Goal: Transaction & Acquisition: Purchase product/service

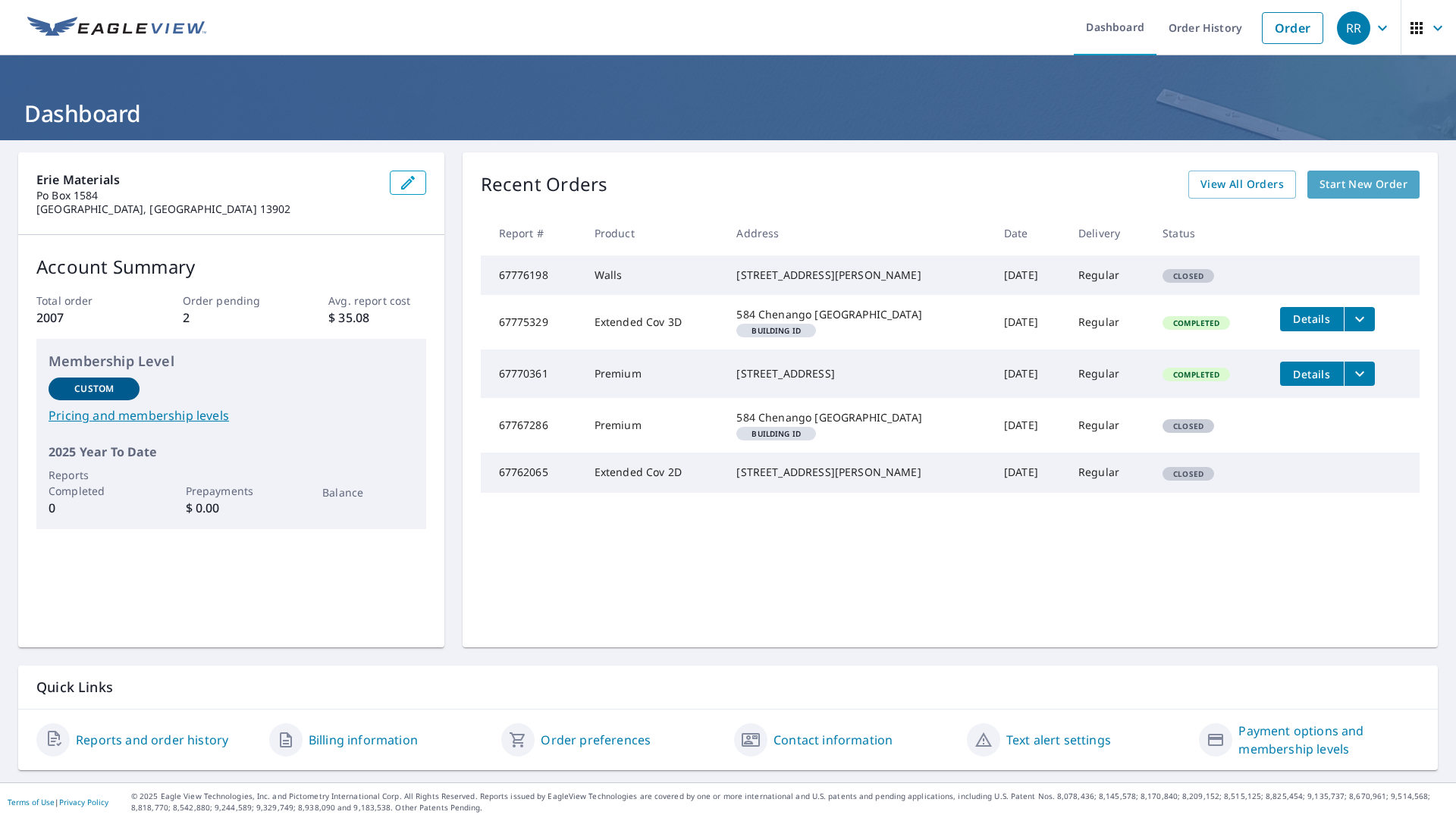
click at [1338, 177] on span "Start New Order" at bounding box center [1363, 184] width 88 height 19
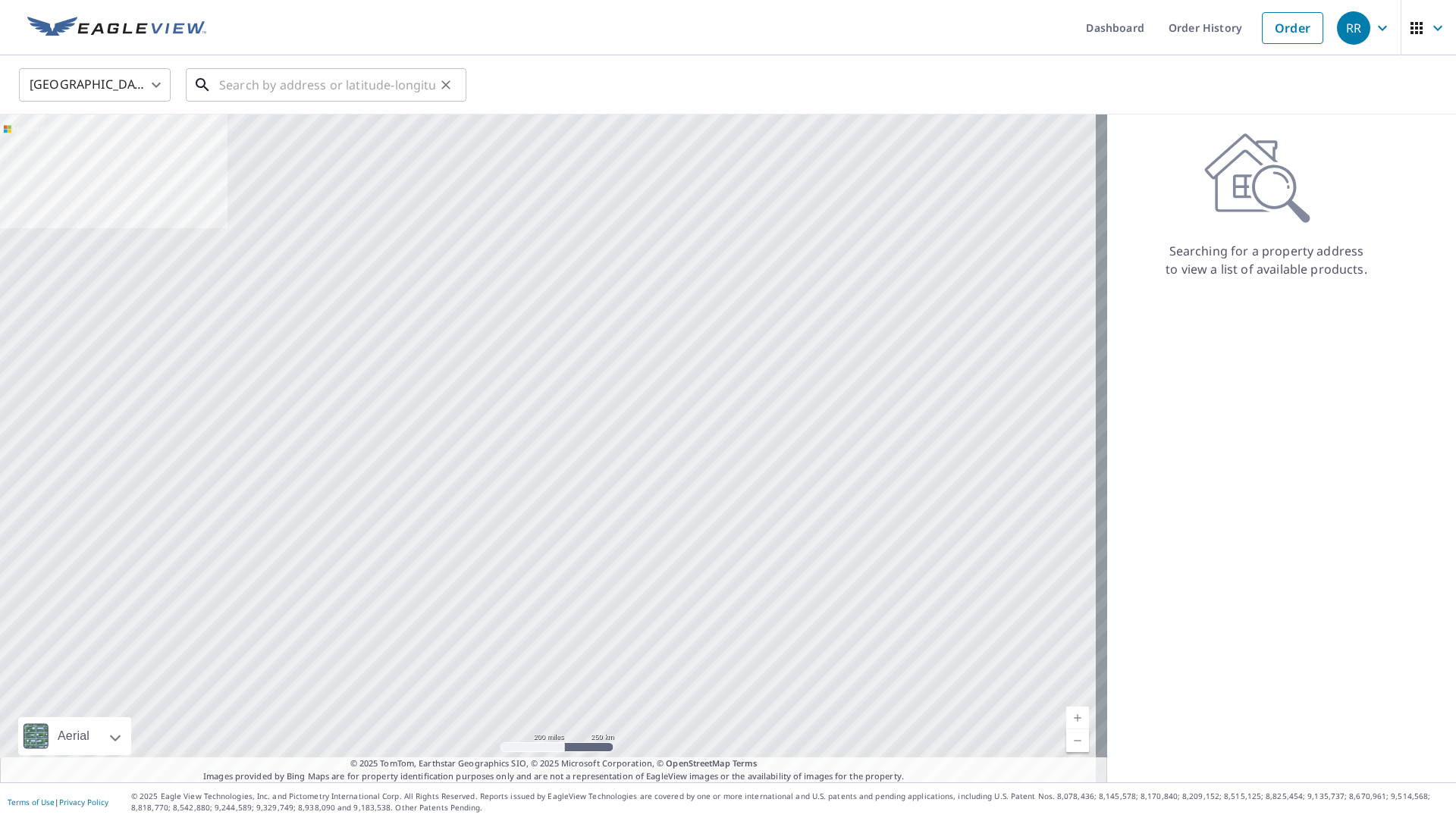
click at [359, 82] on input "text" at bounding box center [327, 85] width 216 height 42
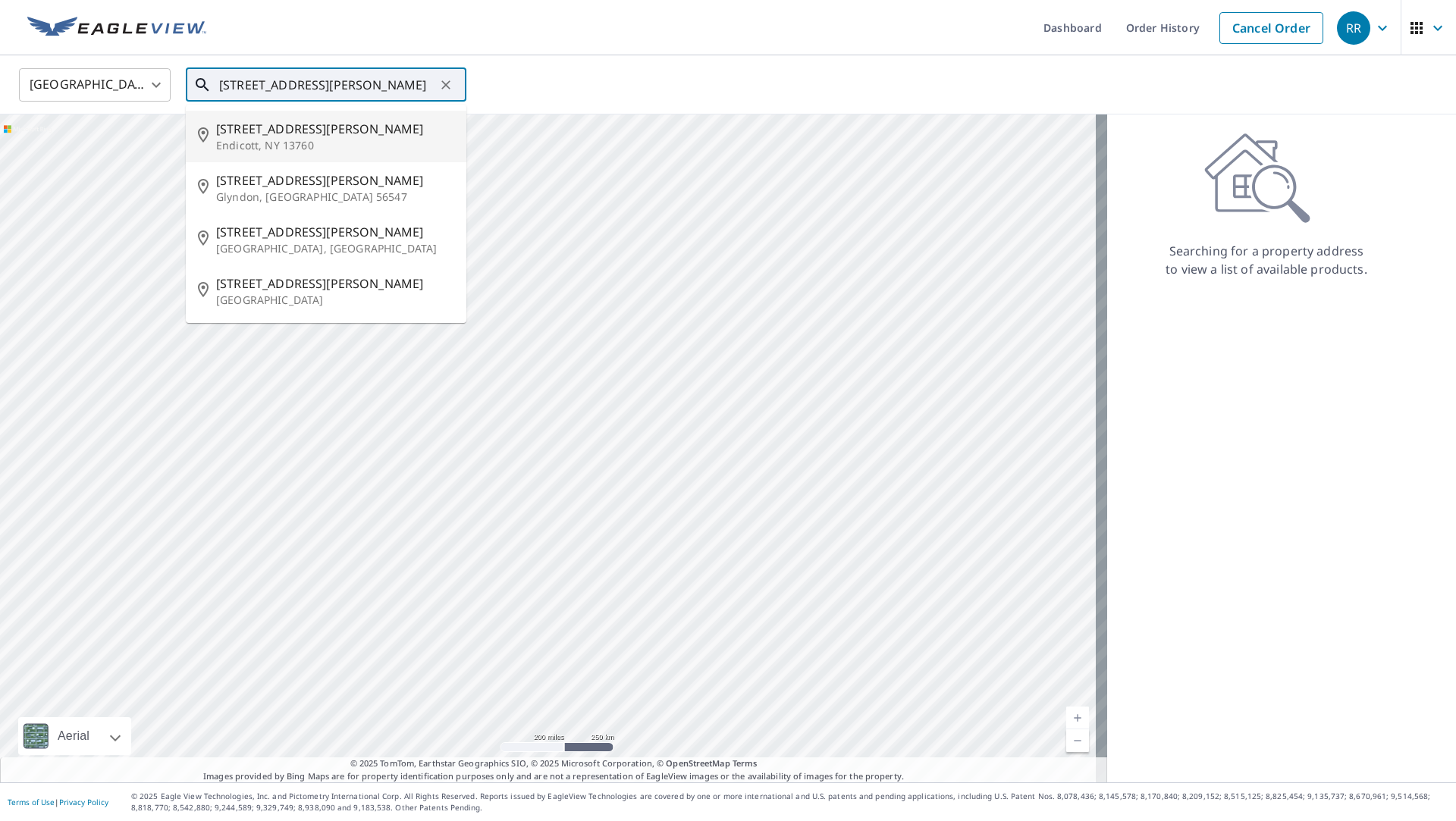
click at [366, 139] on p "Endicott, NY 13760" at bounding box center [335, 146] width 238 height 15
type input "[STREET_ADDRESS][PERSON_NAME]"
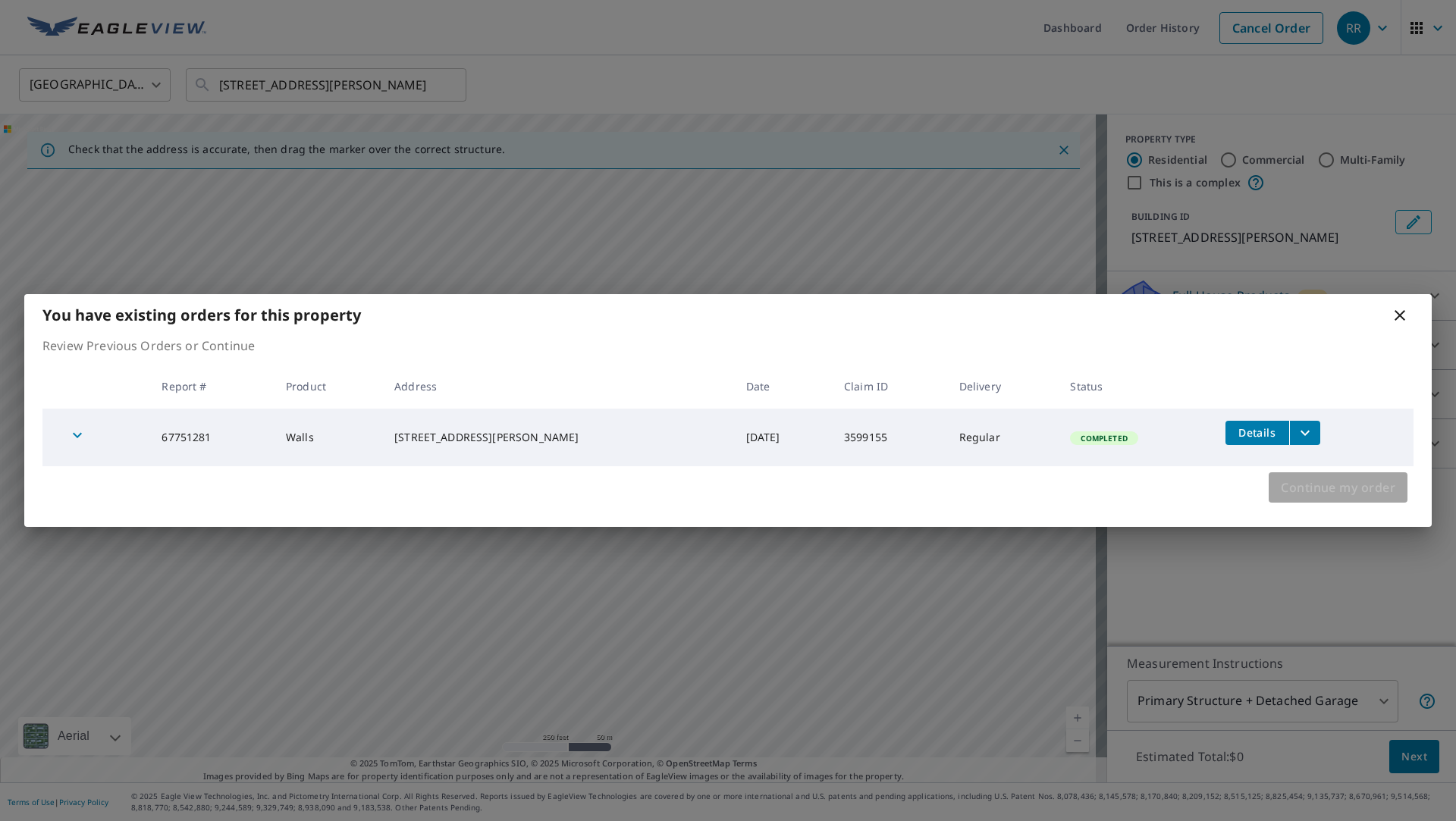
click at [1355, 490] on span "Continue my order" at bounding box center [1338, 488] width 114 height 22
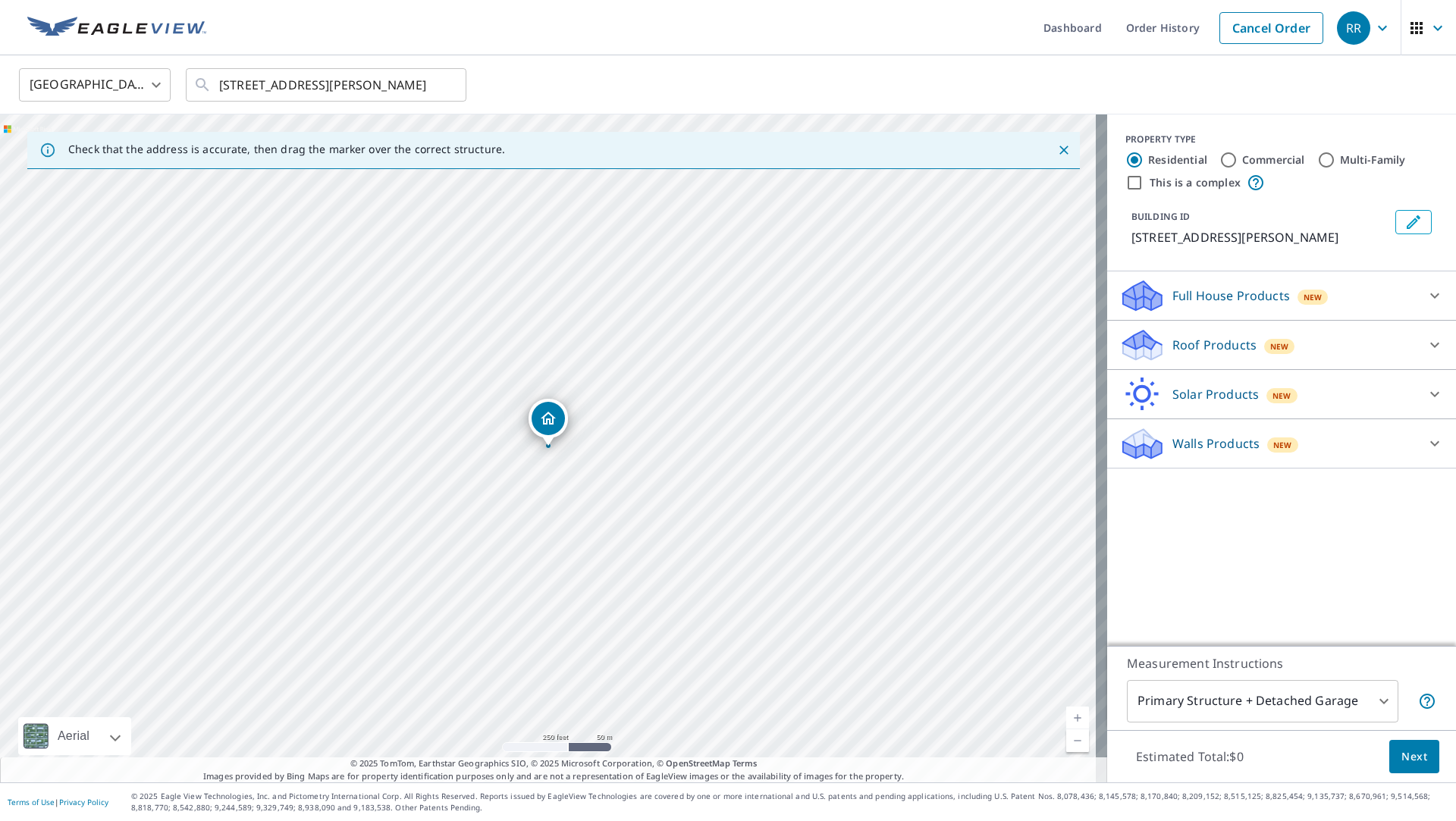
click at [1219, 152] on input "Commercial" at bounding box center [1228, 160] width 19 height 19
radio input "true"
type input "4"
click at [1296, 402] on div "Walls Products New" at bounding box center [1267, 395] width 297 height 35
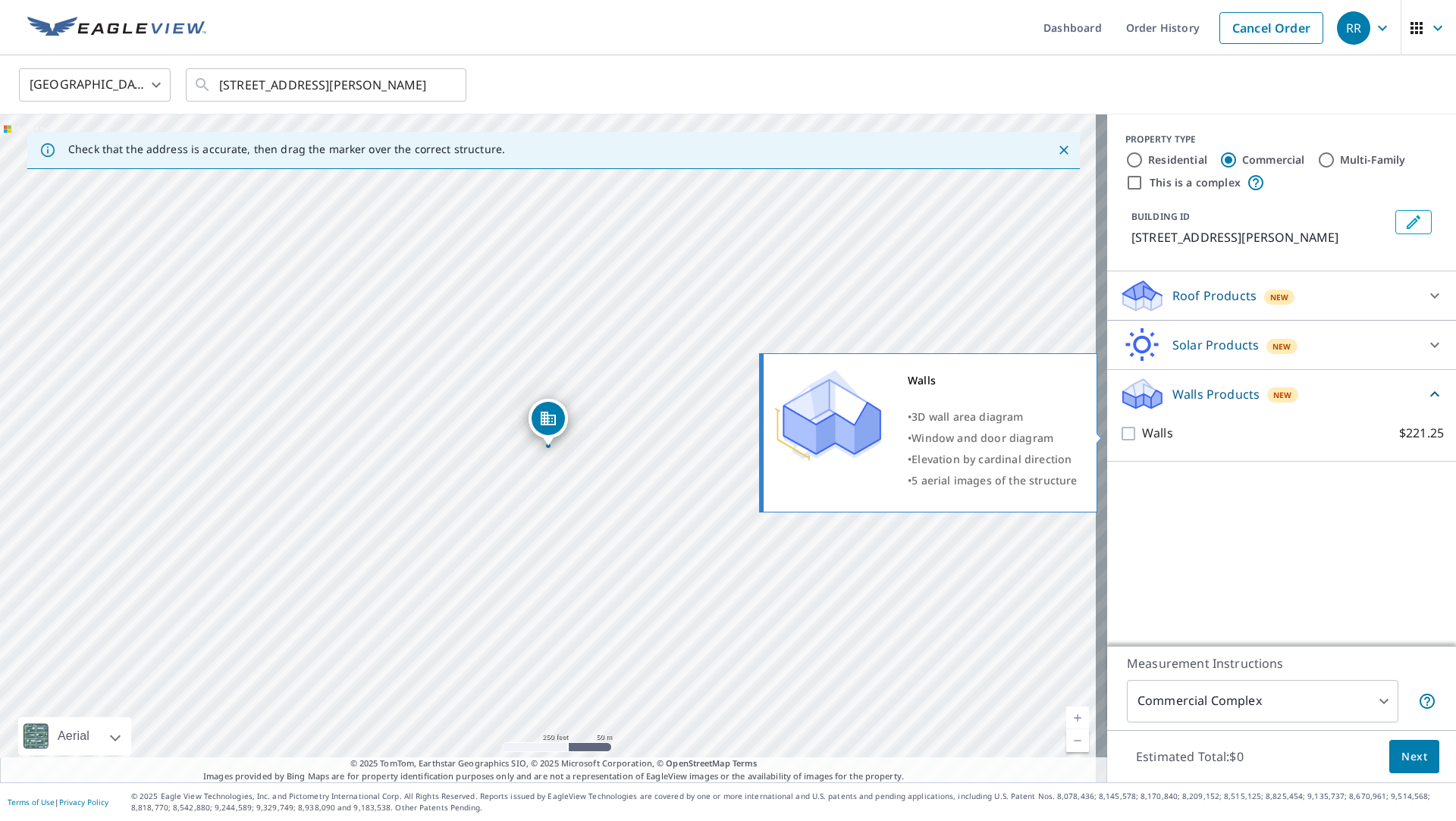
click at [1201, 435] on label "Walls $221.25" at bounding box center [1293, 433] width 302 height 19
click at [1142, 435] on input "Walls $221.25" at bounding box center [1131, 434] width 23 height 19
checkbox input "true"
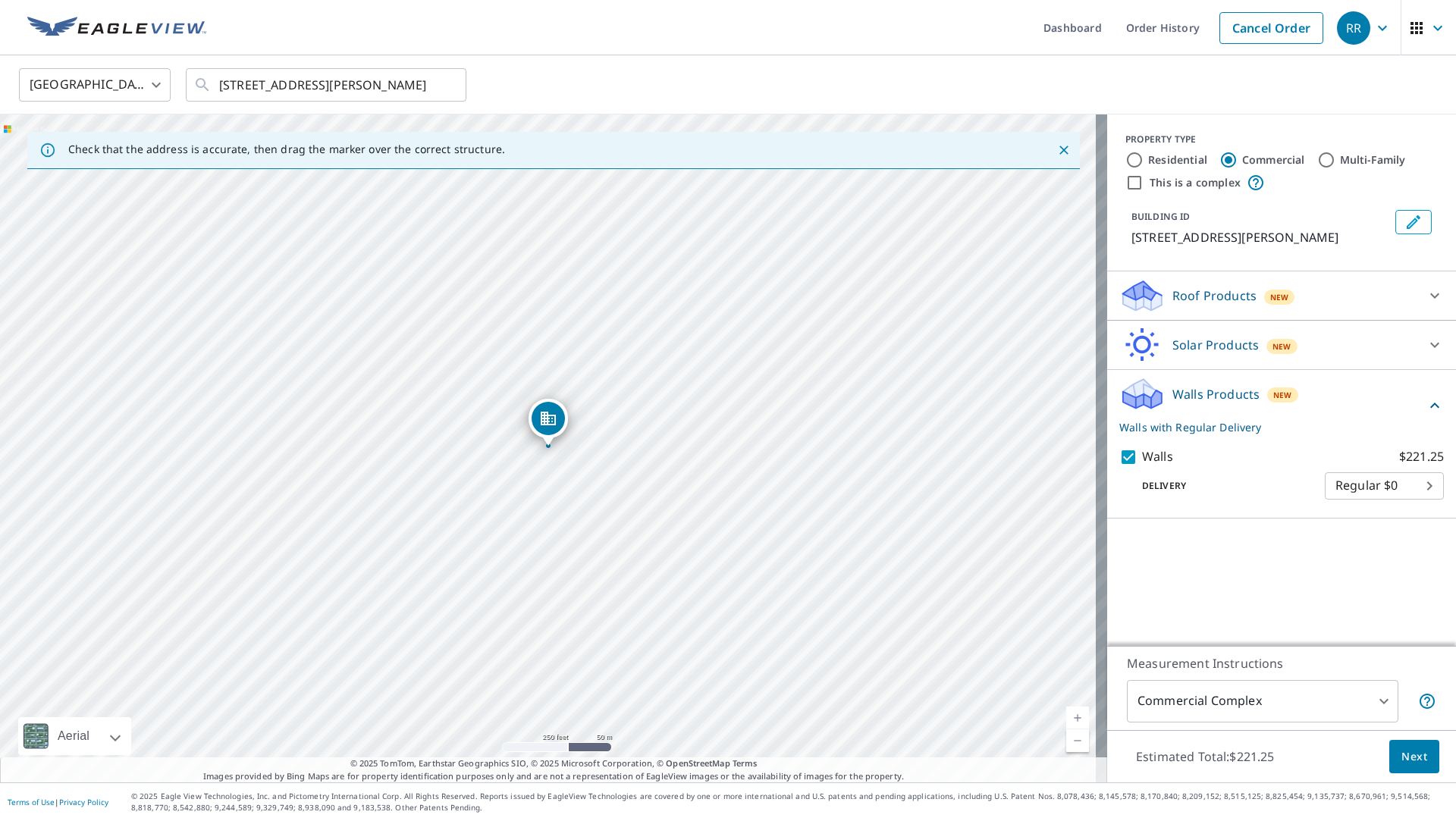
click at [1272, 709] on body "RR RR Dashboard Order History Cancel Order RR [GEOGRAPHIC_DATA] [GEOGRAPHIC_DAT…" at bounding box center [728, 410] width 1456 height 821
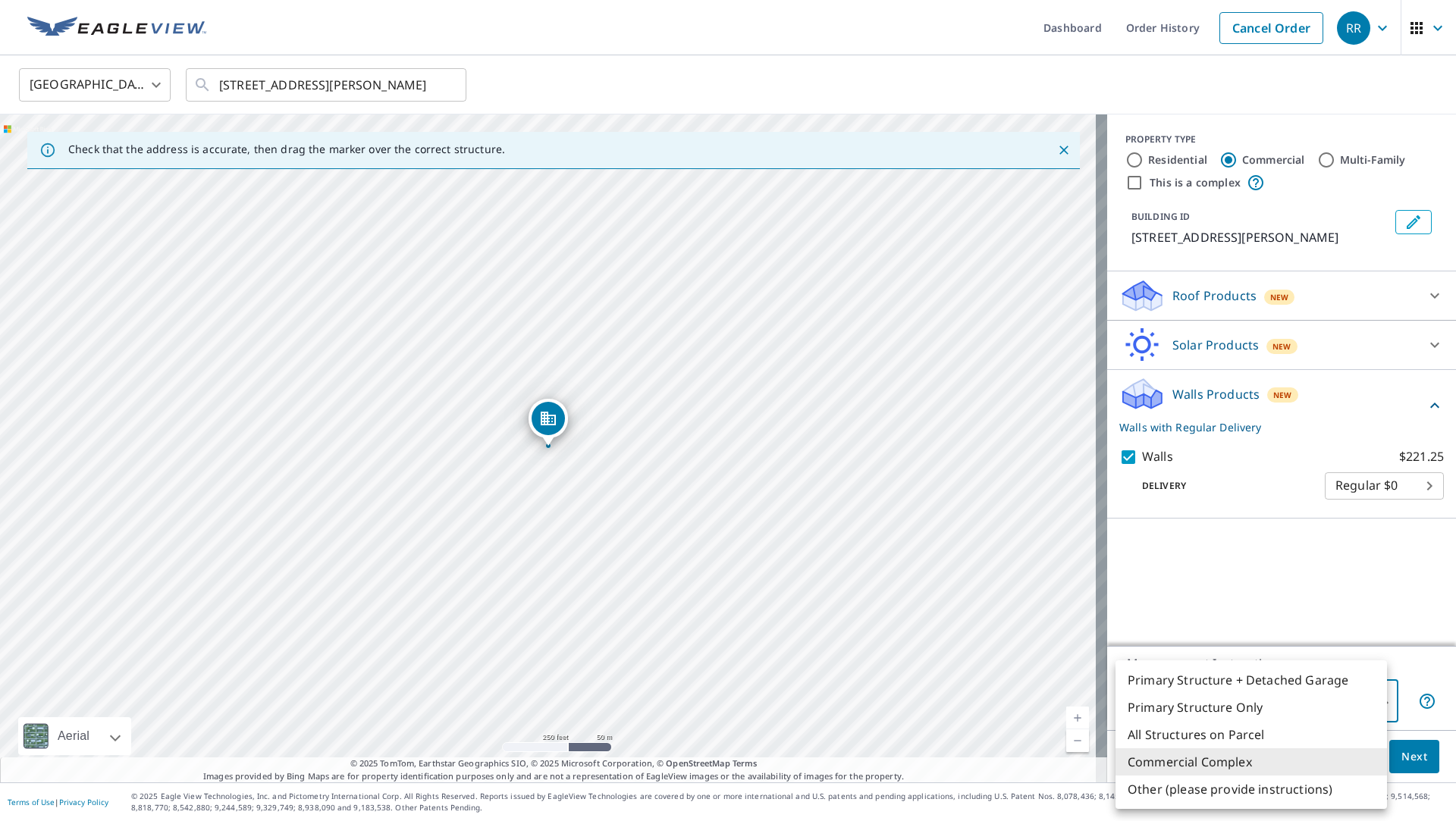
click at [1272, 709] on li "Primary Structure Only" at bounding box center [1252, 707] width 271 height 27
type input "2"
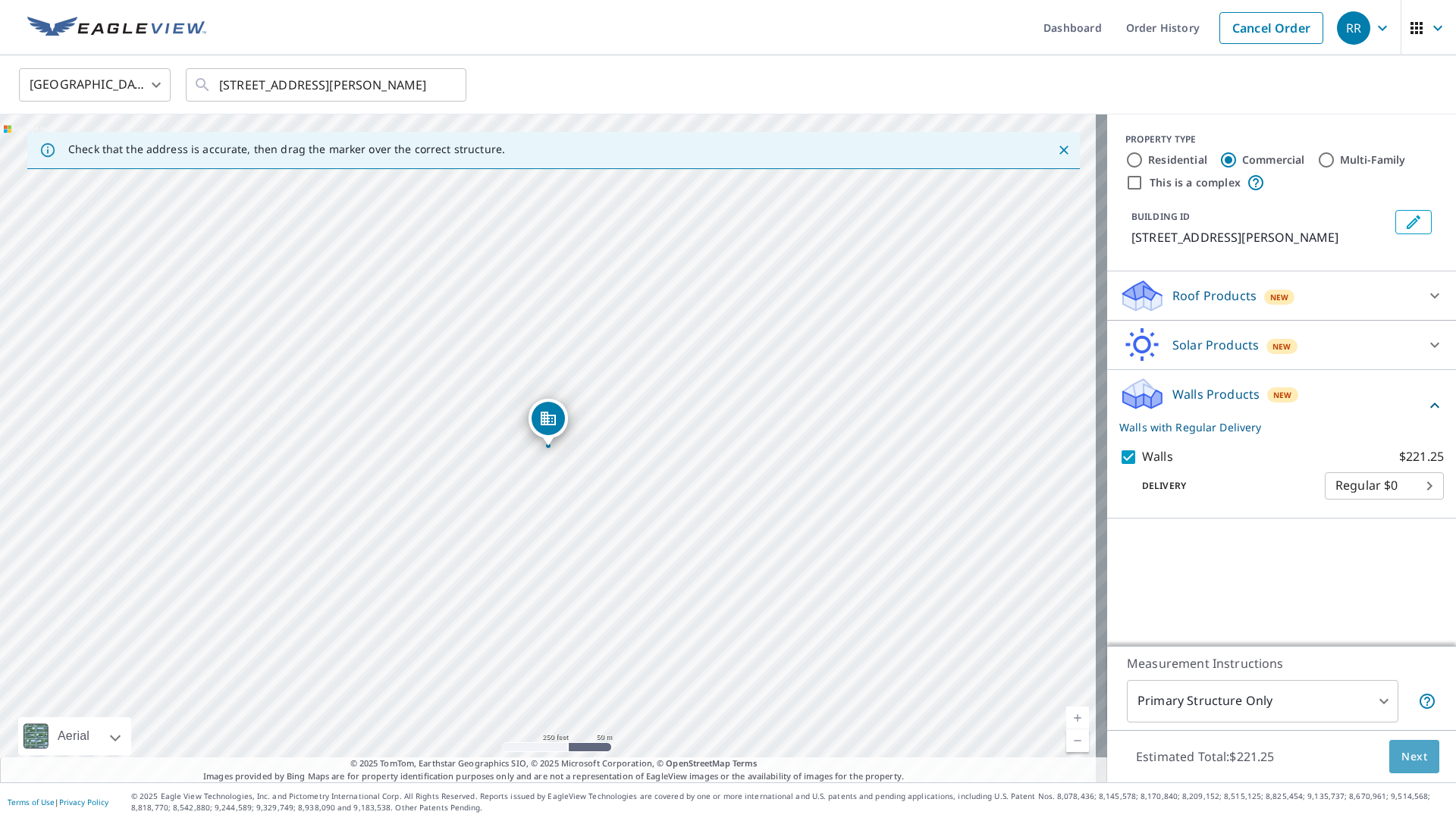
click at [1401, 757] on span "Next" at bounding box center [1414, 757] width 25 height 19
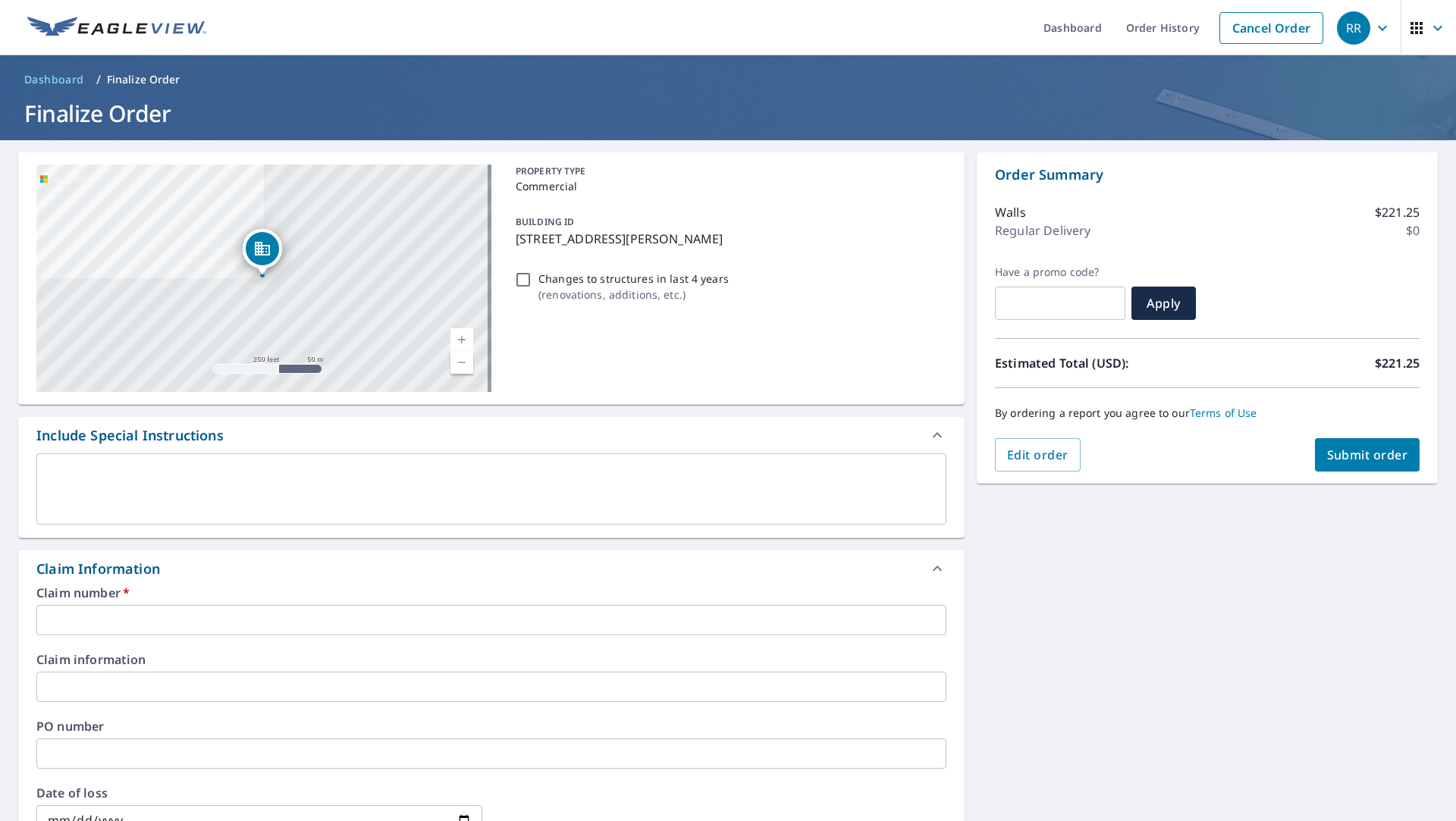
click at [180, 624] on input "text" at bounding box center [491, 620] width 910 height 30
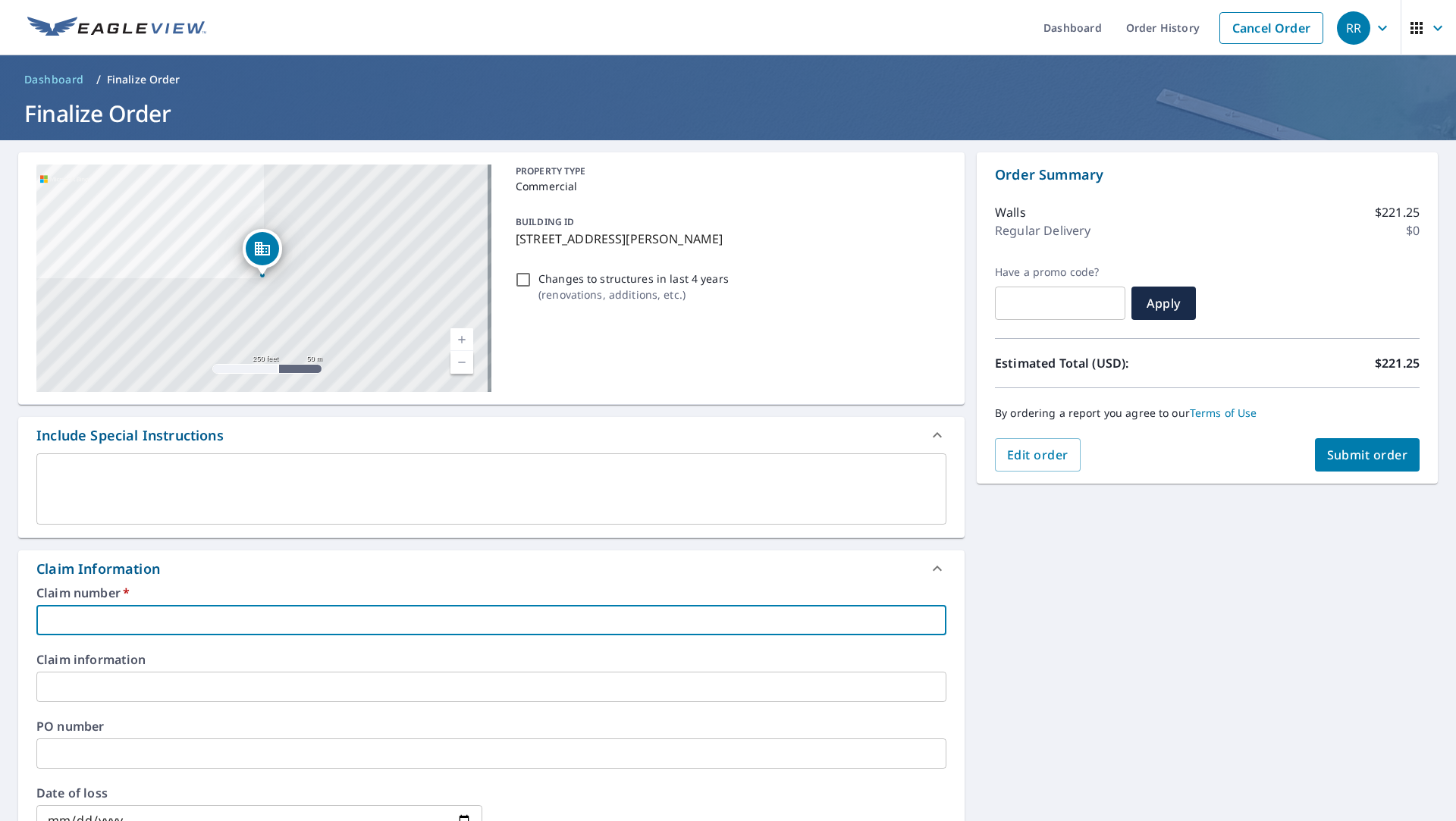
paste input "3599155"
type input "3599155"
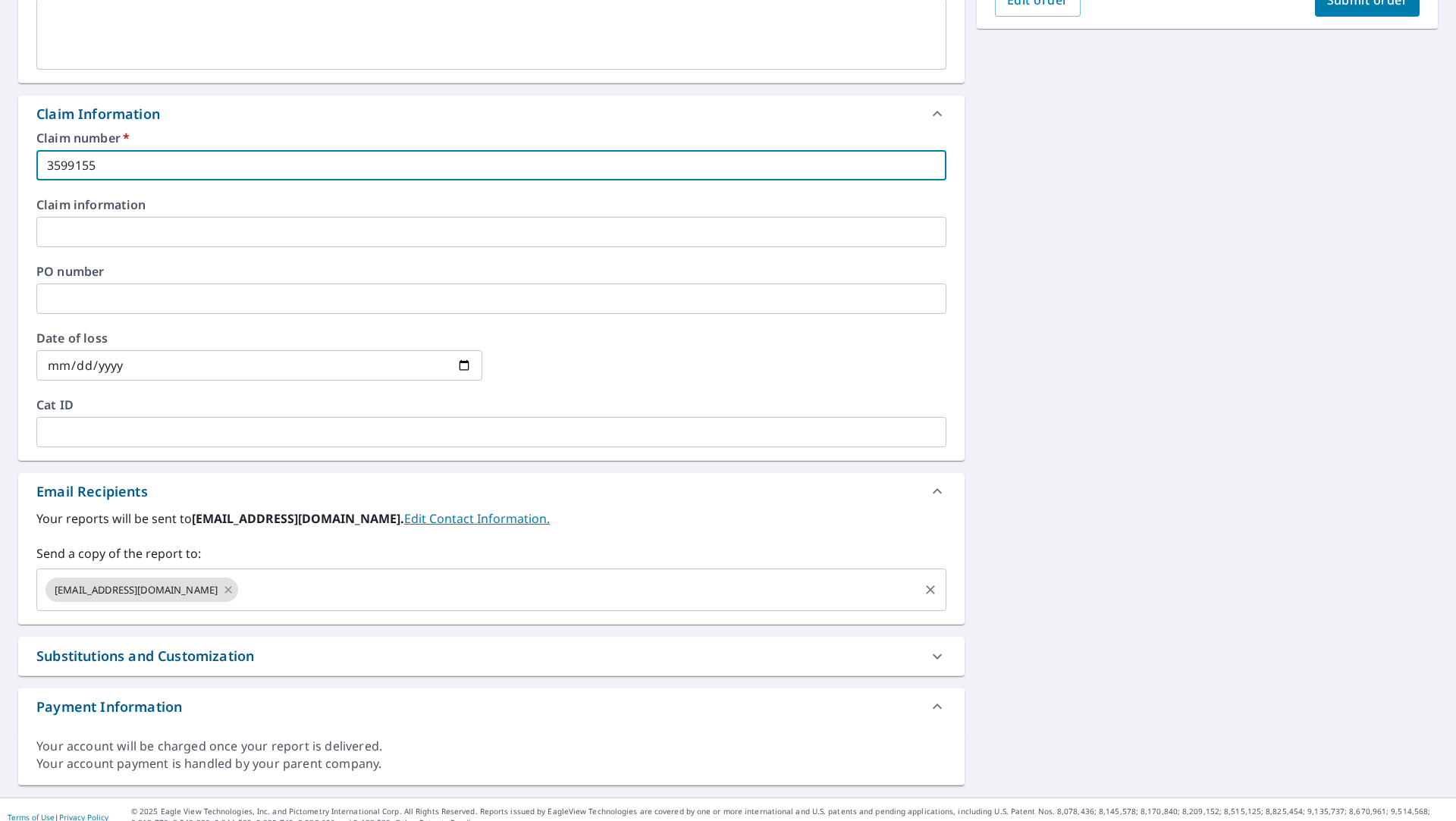
click at [222, 591] on icon at bounding box center [228, 590] width 12 height 17
checkbox input "true"
type input "3599155"
click at [188, 591] on input "text" at bounding box center [480, 589] width 874 height 29
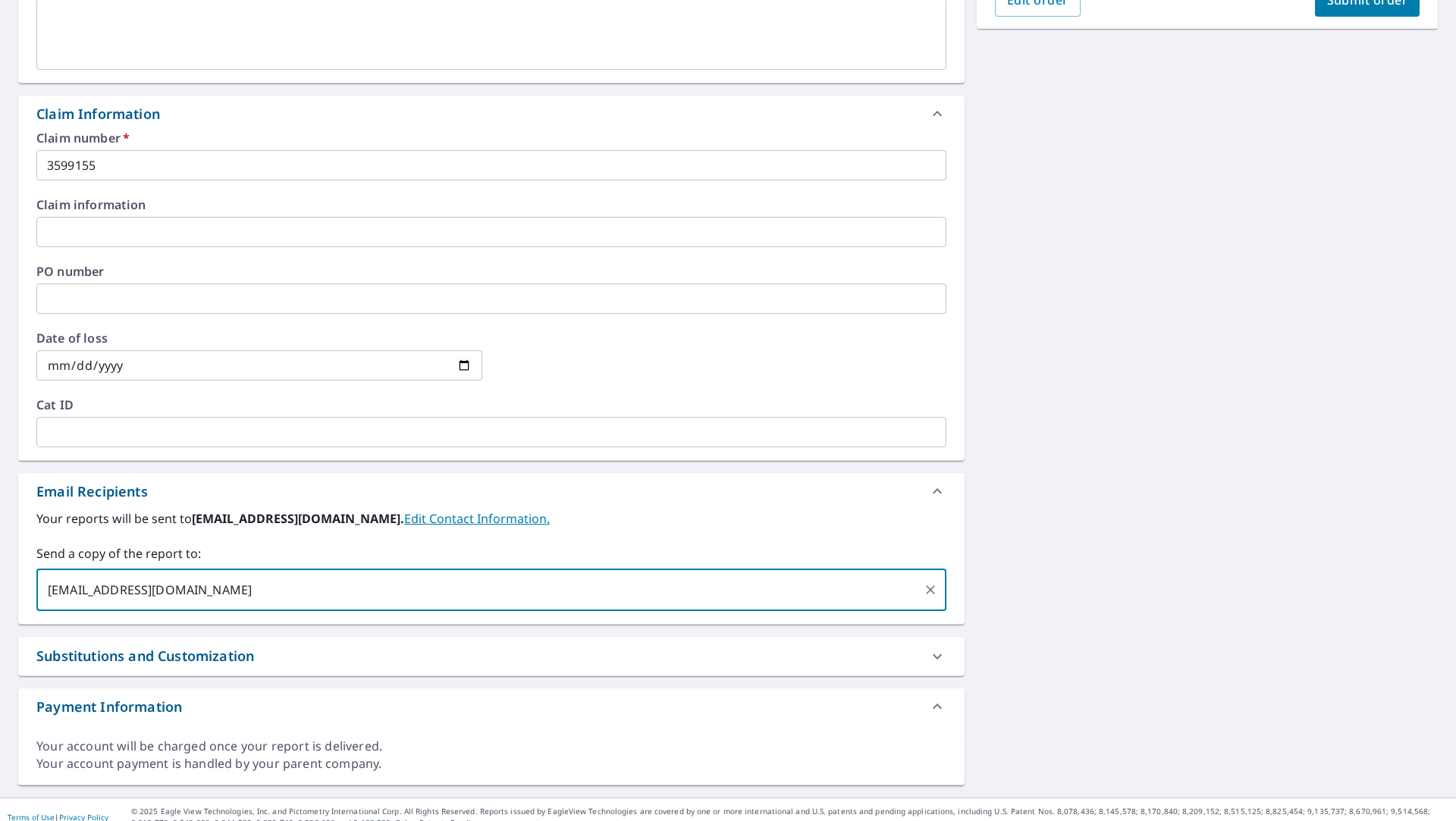
type input "[EMAIL_ADDRESS][DOMAIN_NAME]"
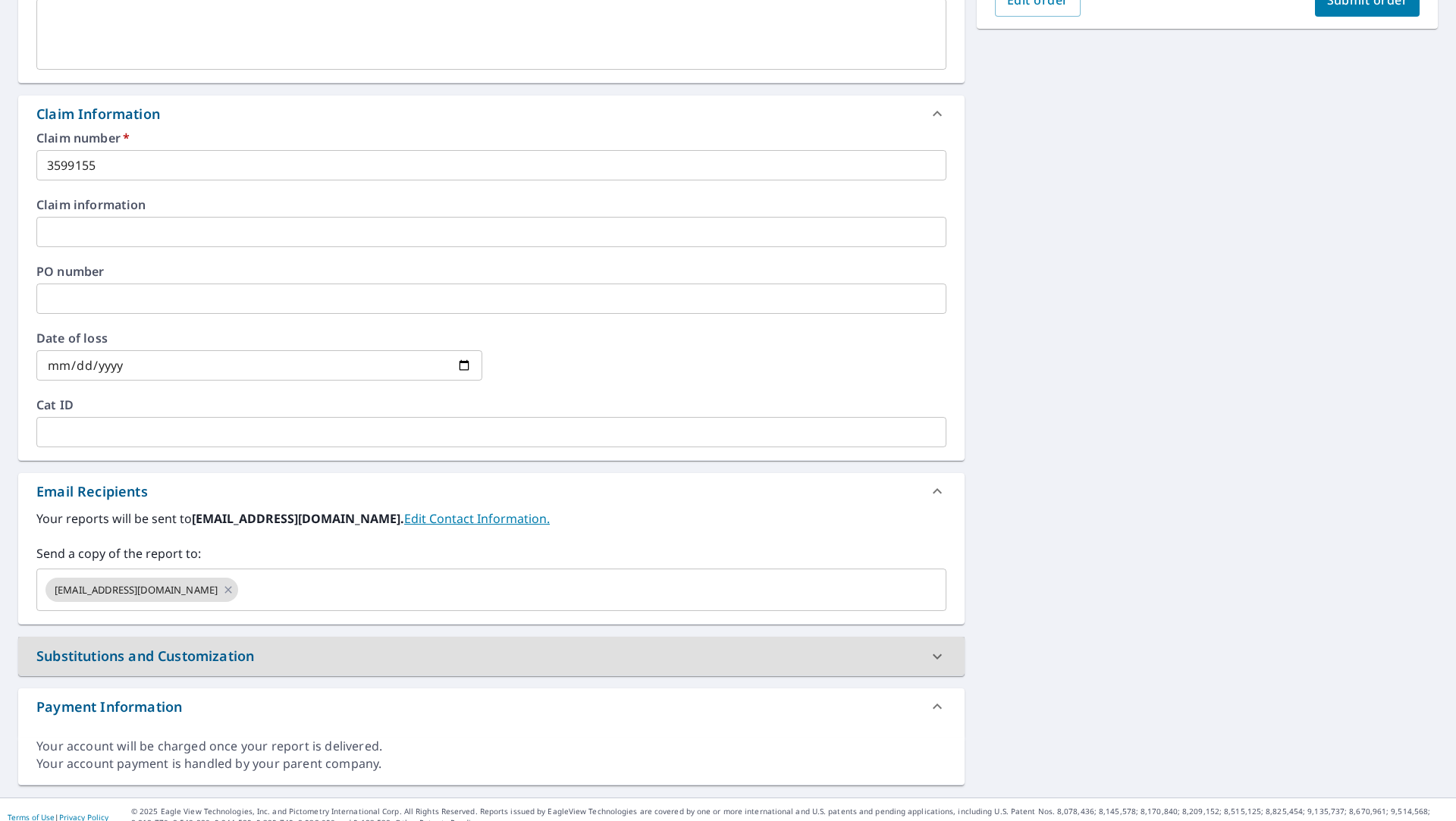
click at [1218, 594] on div "[STREET_ADDRESS][PERSON_NAME] A standard road map Aerial A detailed look from a…" at bounding box center [728, 241] width 1456 height 1112
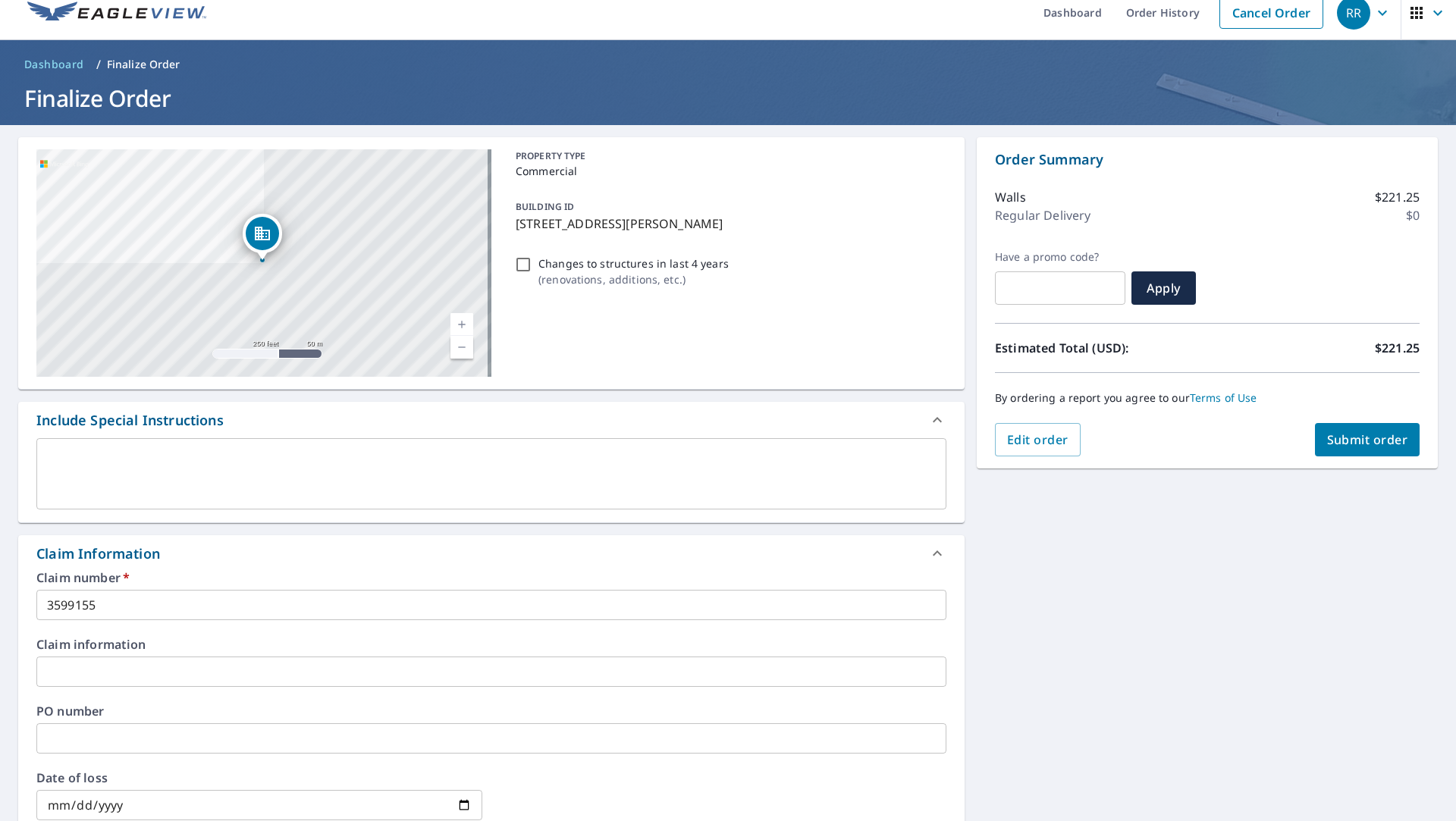
scroll to position [0, 0]
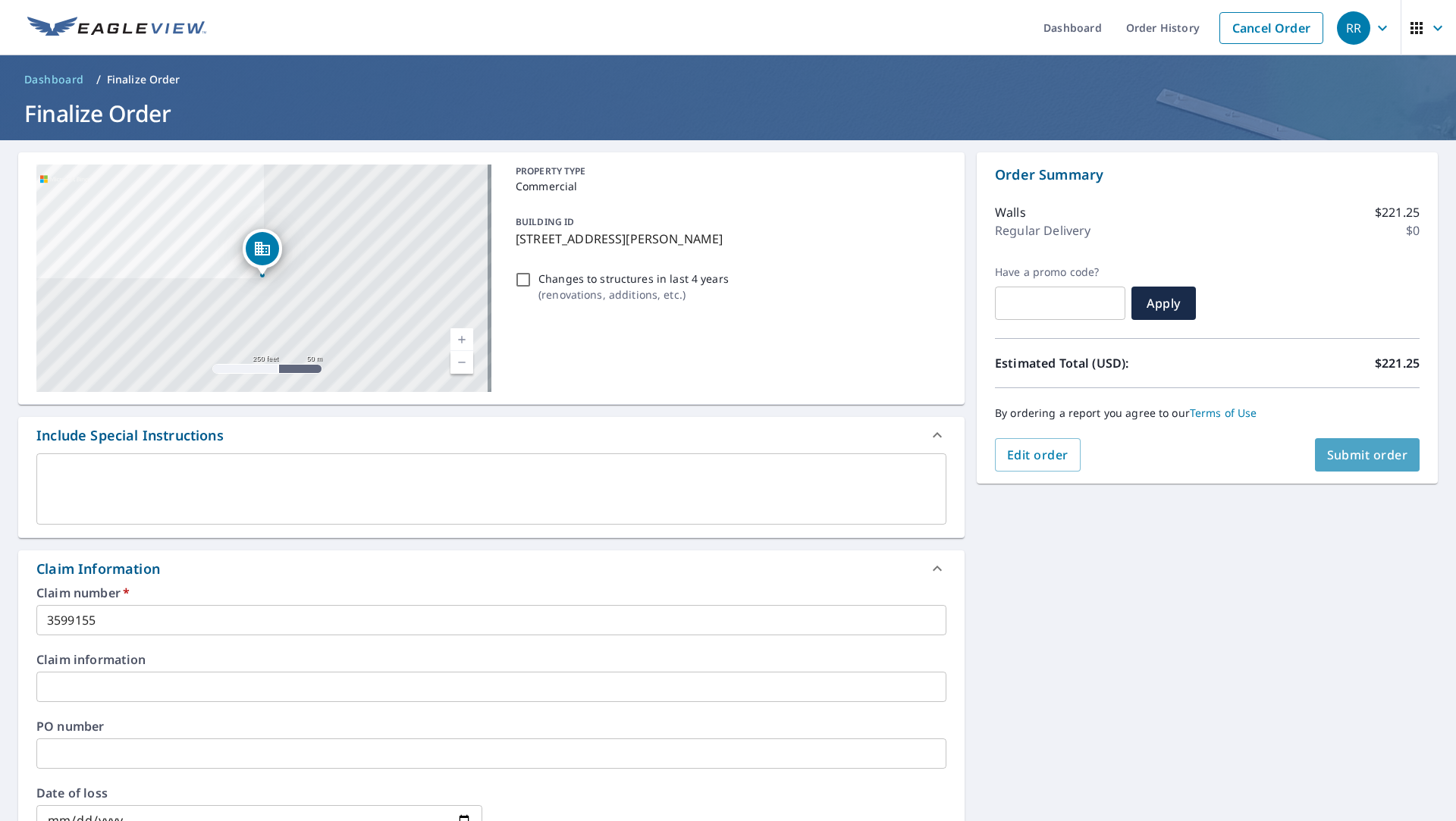
click at [1341, 450] on span "Submit order" at bounding box center [1367, 455] width 81 height 17
checkbox input "true"
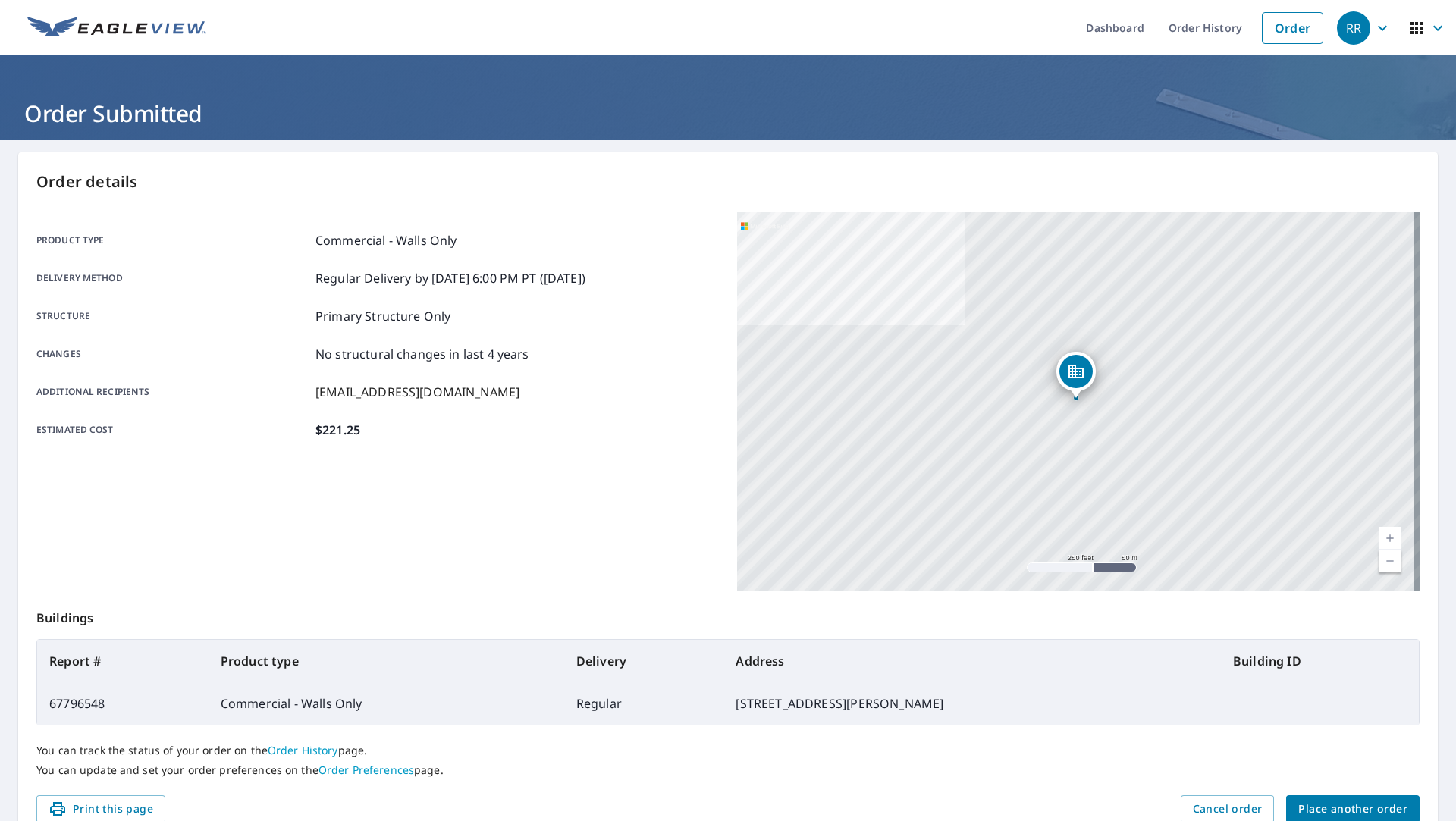
click at [345, 804] on div "Print this page Cancel order Place another order" at bounding box center [728, 809] width 1384 height 28
